Goal: Task Accomplishment & Management: Complete application form

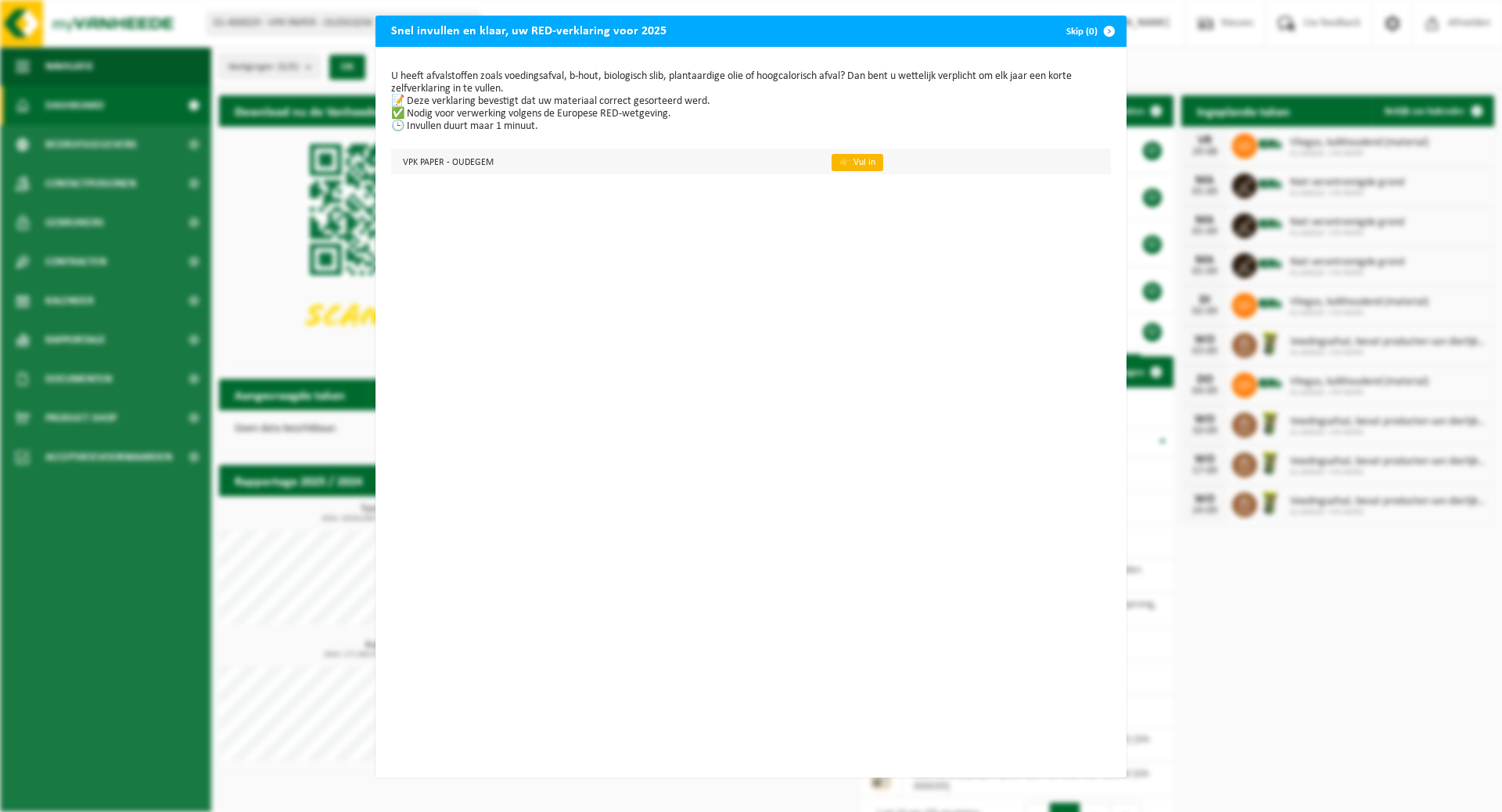
click at [851, 162] on link "👉 Vul in" at bounding box center [856, 163] width 51 height 17
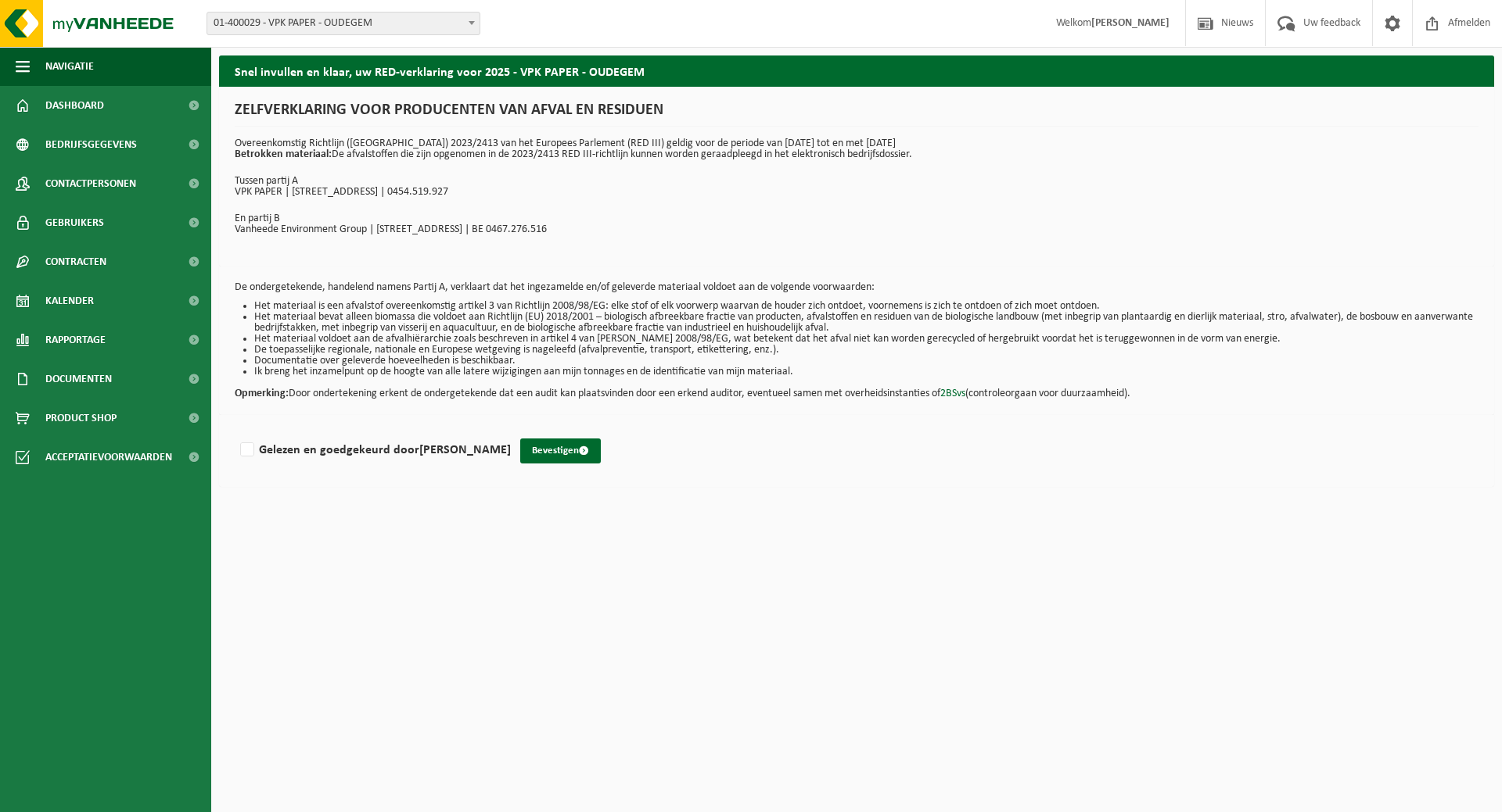
click at [468, 21] on b at bounding box center [472, 23] width 7 height 4
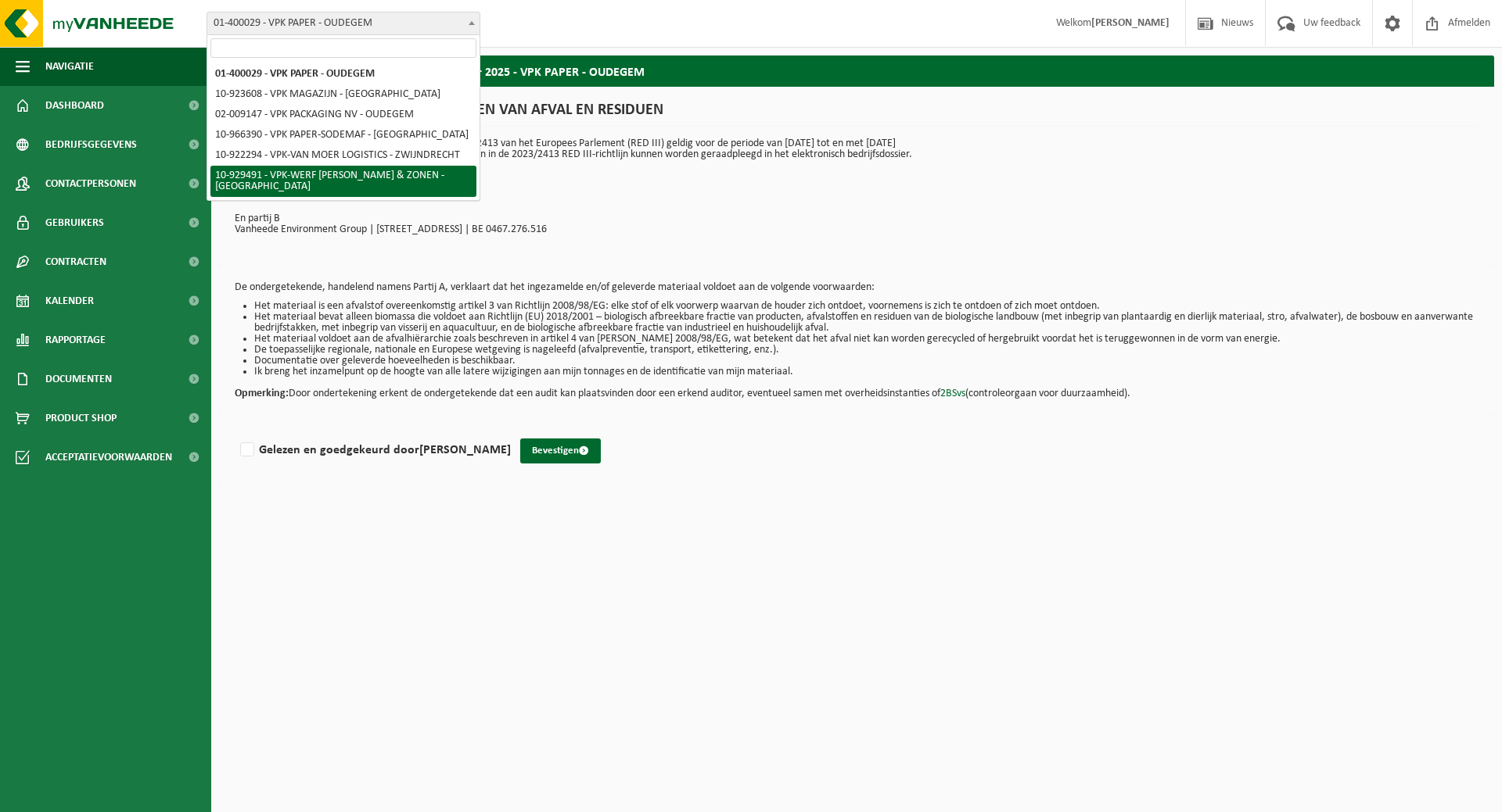
click at [722, 496] on html "Vestiging: 01-400029 - VPK PAPER - OUDEGEM 10-923608 - VPK MAGAZIJN - [GEOGRAPH…" at bounding box center [751, 406] width 1502 height 812
click at [472, 23] on b at bounding box center [472, 23] width 7 height 4
